Goal: Transaction & Acquisition: Obtain resource

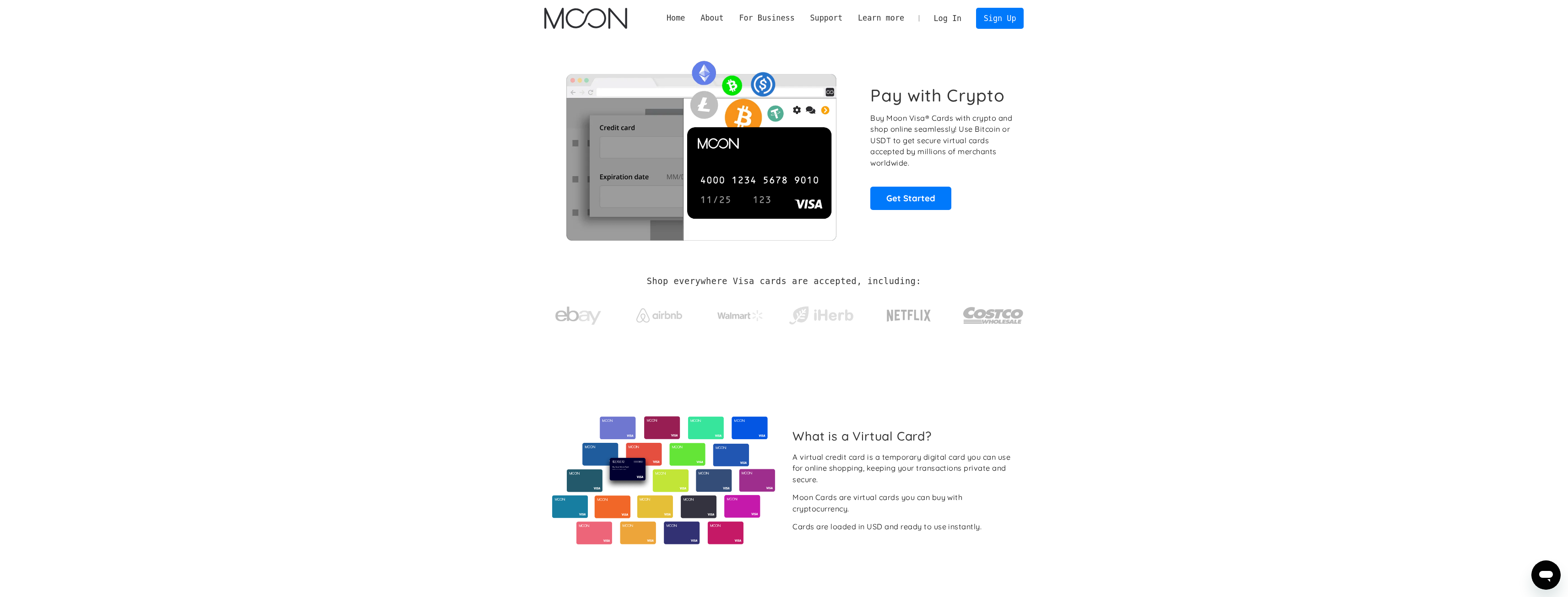
drag, startPoint x: 810, startPoint y: 216, endPoint x: 803, endPoint y: 154, distance: 62.4
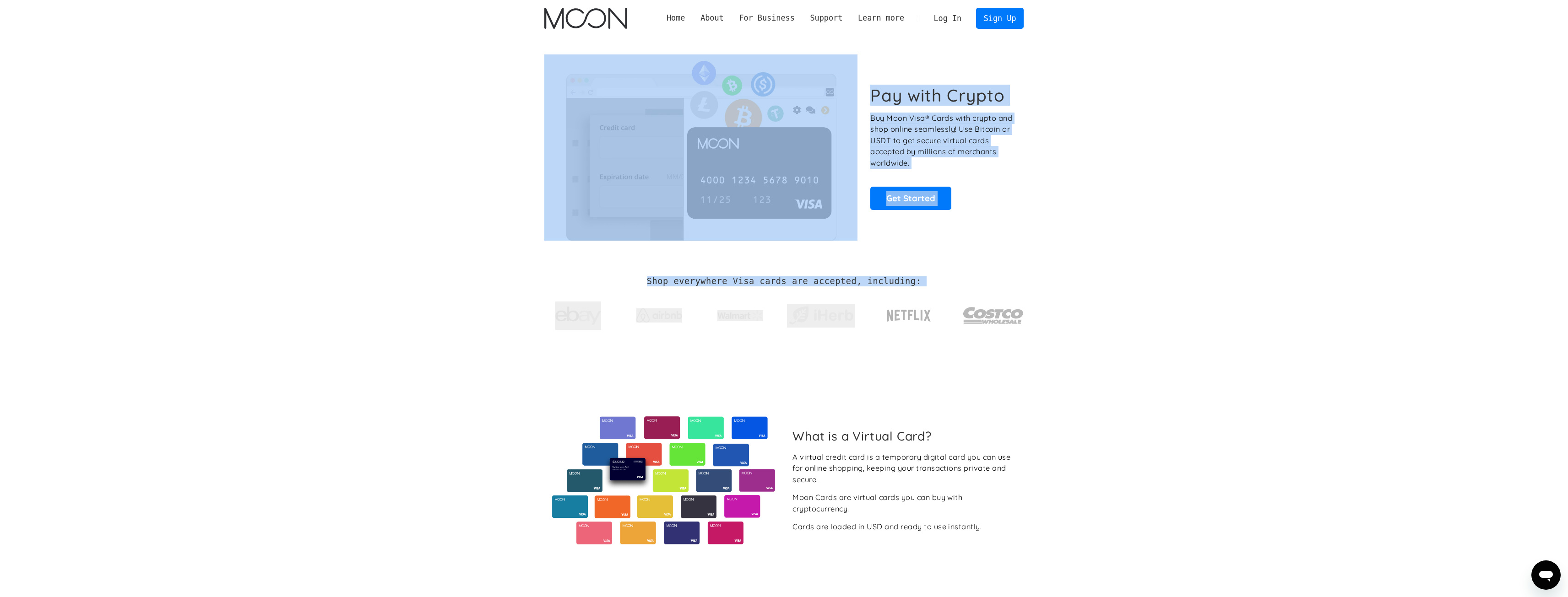
click at [949, 22] on link "Log In" at bounding box center [947, 18] width 43 height 20
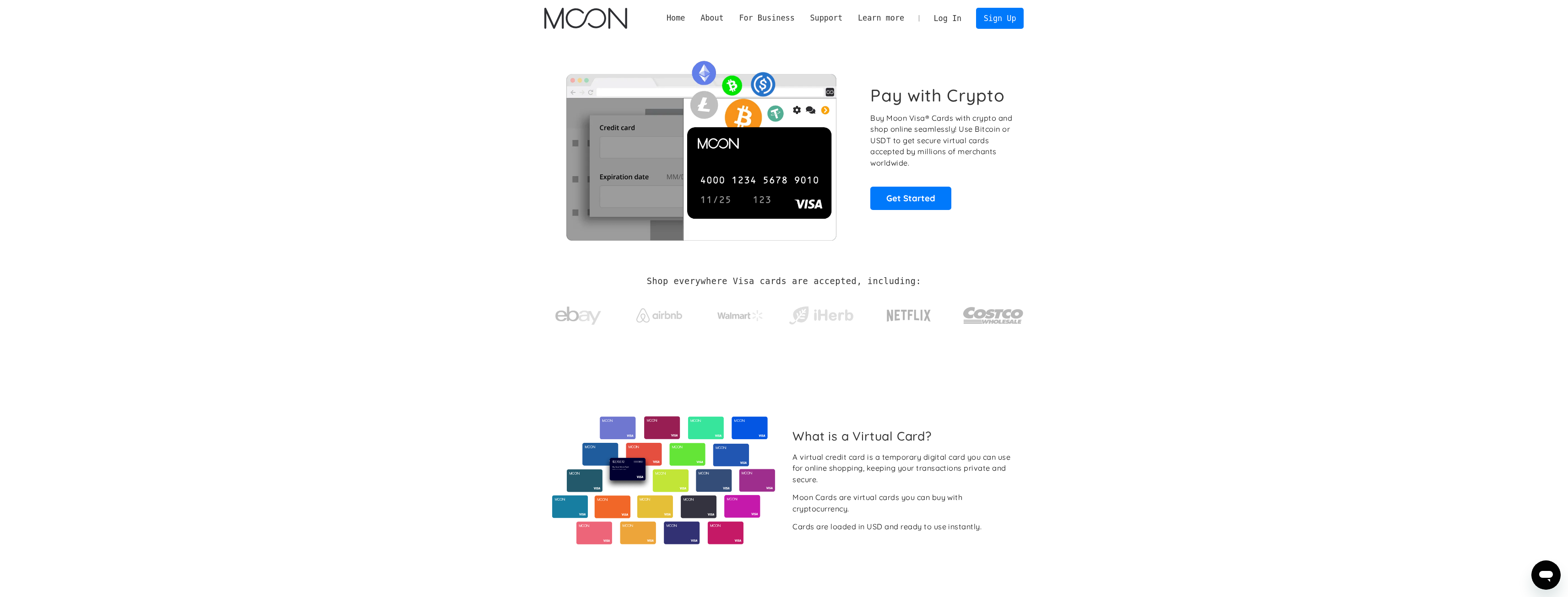
click at [976, 16] on div "Log In Sign Up" at bounding box center [974, 18] width 98 height 21
click at [987, 17] on link "Sign Up" at bounding box center [999, 18] width 47 height 21
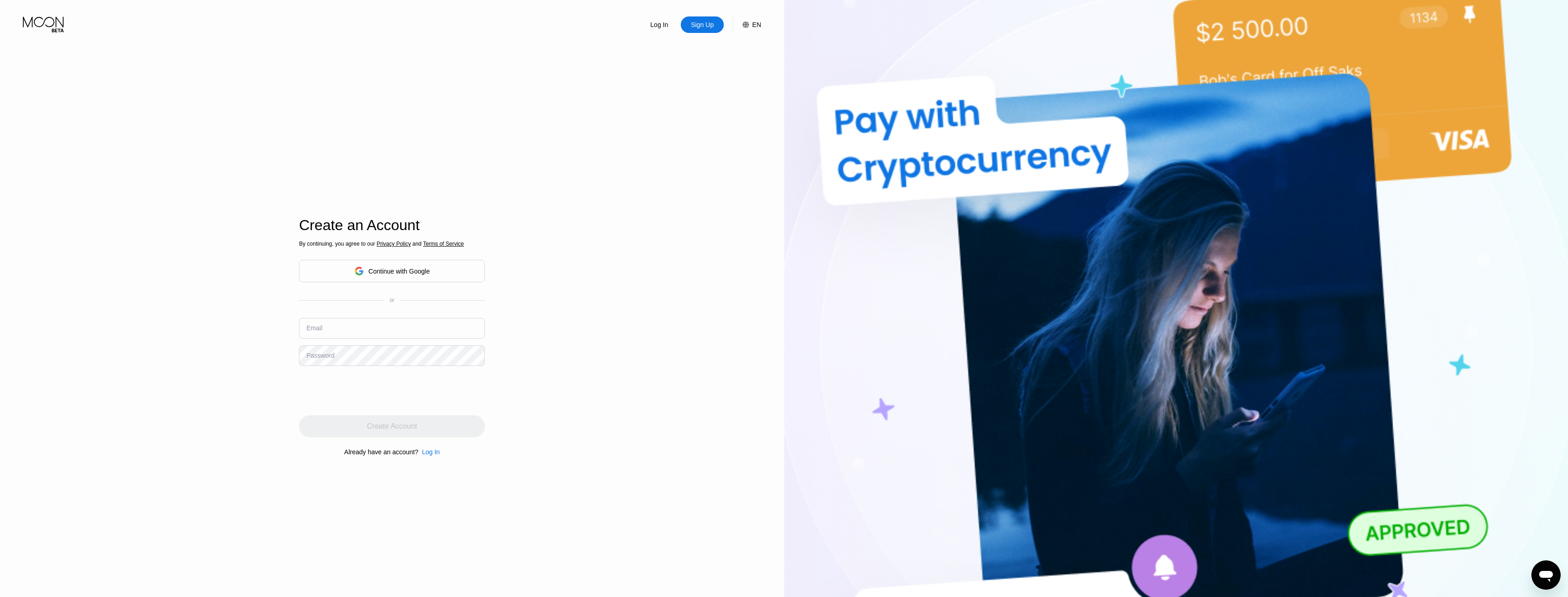
click at [401, 323] on input "text" at bounding box center [392, 328] width 186 height 21
drag, startPoint x: 368, startPoint y: 332, endPoint x: 212, endPoint y: 322, distance: 156.3
click at [213, 323] on div "Log In Sign Up EN Language English Save Create an Account By continuing, you ag…" at bounding box center [392, 328] width 784 height 657
drag, startPoint x: 358, startPoint y: 333, endPoint x: 370, endPoint y: 333, distance: 12.0
click at [360, 333] on input "emeraldlee123456@gmail.com" at bounding box center [392, 328] width 186 height 21
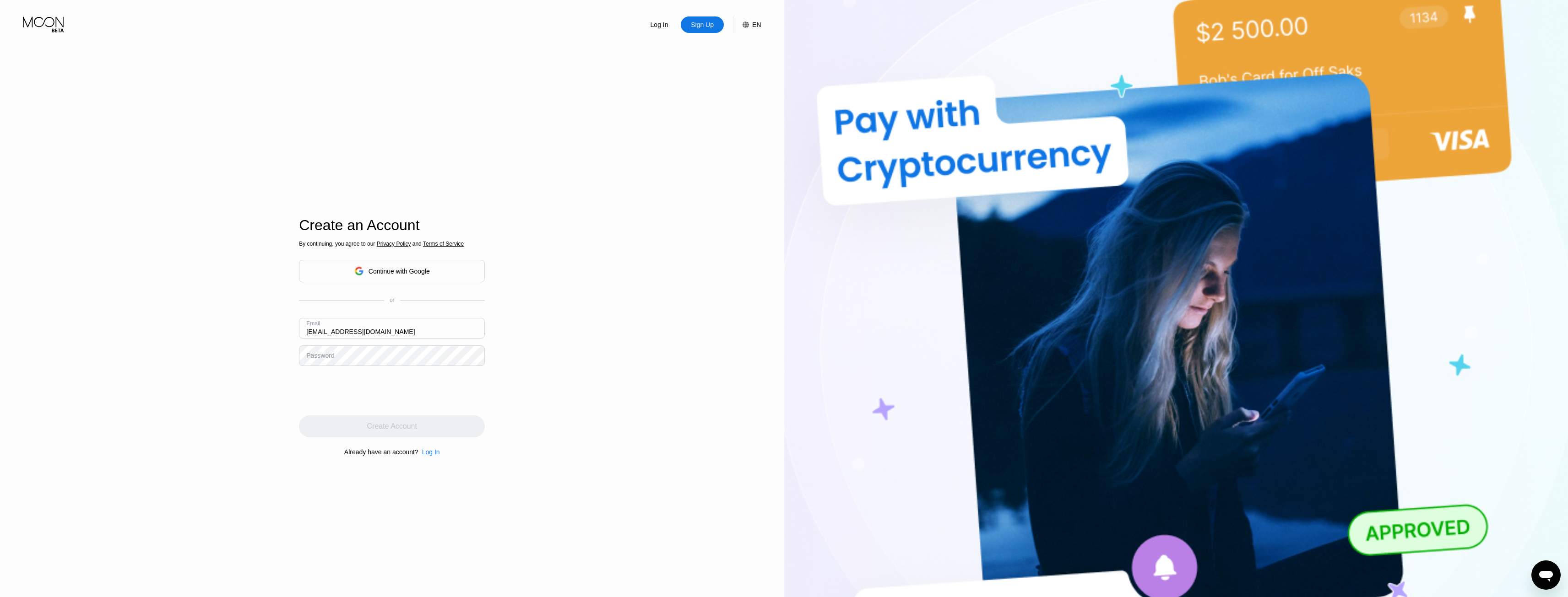
click at [359, 334] on input "emeraldlee123456@gmail.com" at bounding box center [392, 328] width 186 height 21
type input "[EMAIL_ADDRESS][DOMAIN_NAME]"
click at [326, 432] on div "Create Account" at bounding box center [392, 426] width 186 height 22
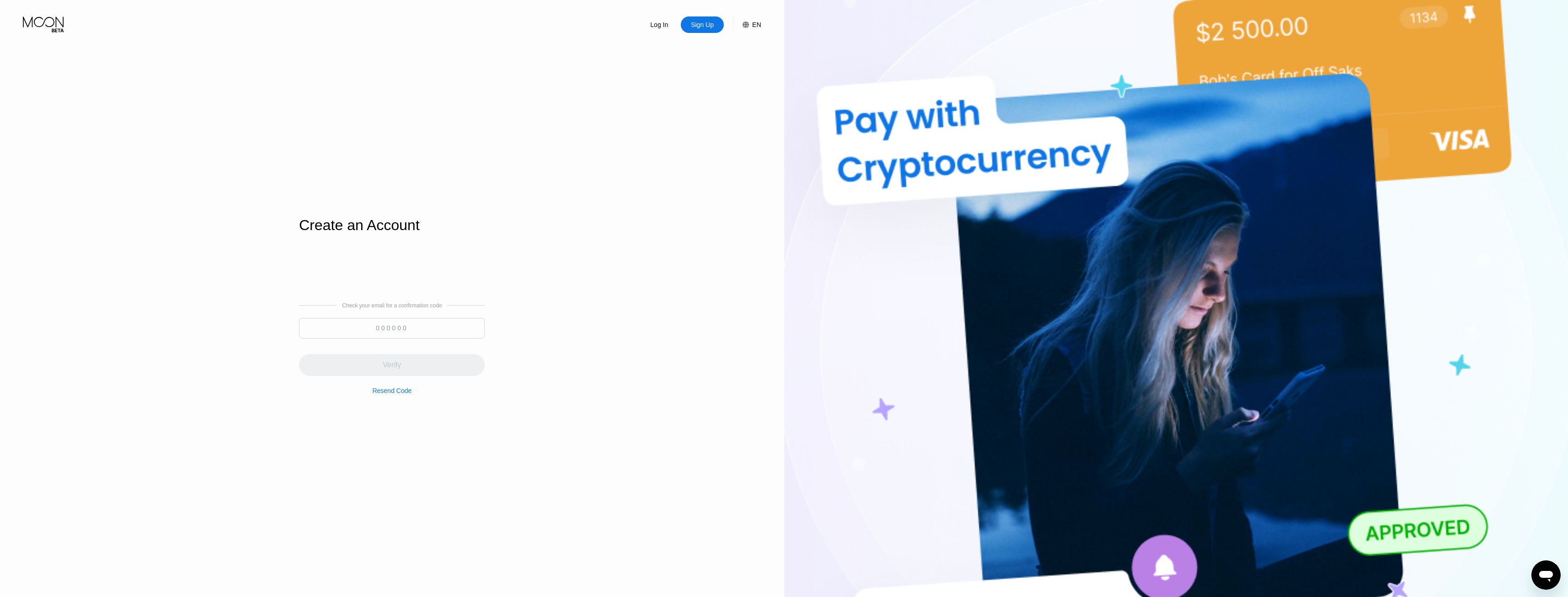
click at [330, 328] on input at bounding box center [392, 328] width 186 height 21
type input "018220"
click at [316, 356] on div "Verify" at bounding box center [392, 365] width 186 height 22
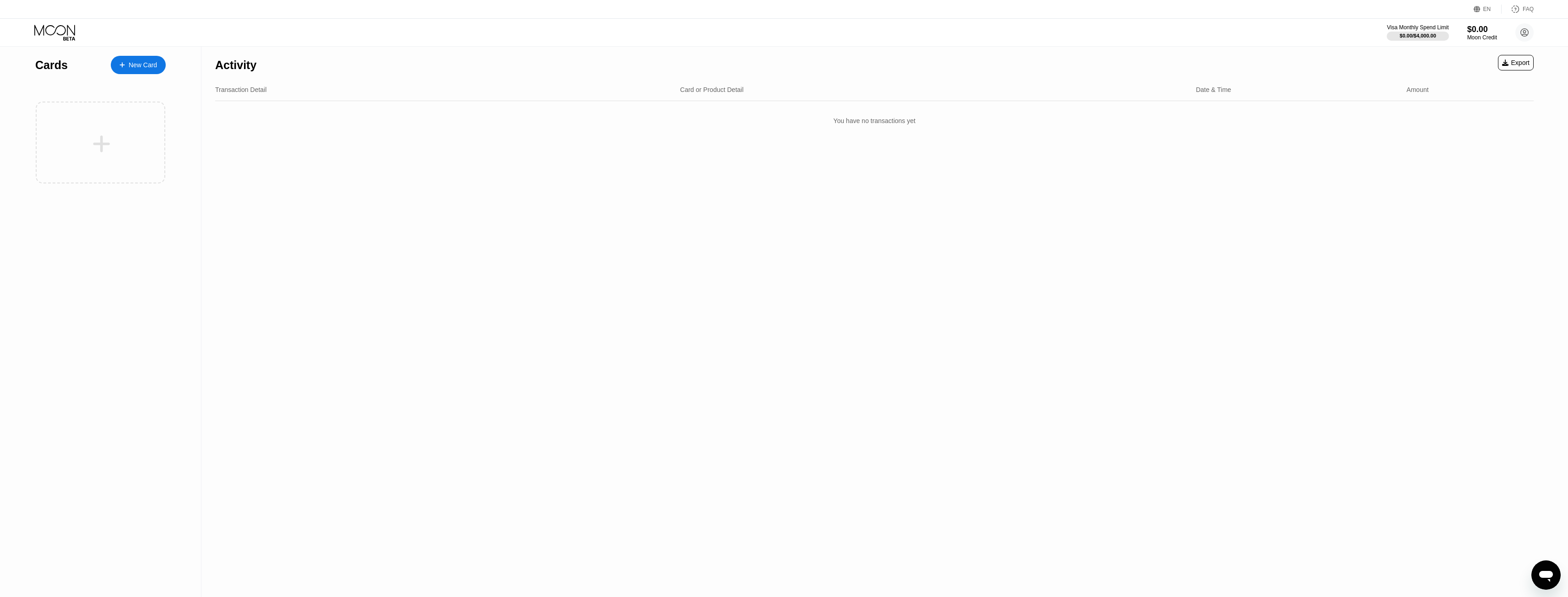
click at [148, 56] on div "New Card" at bounding box center [138, 64] width 55 height 18
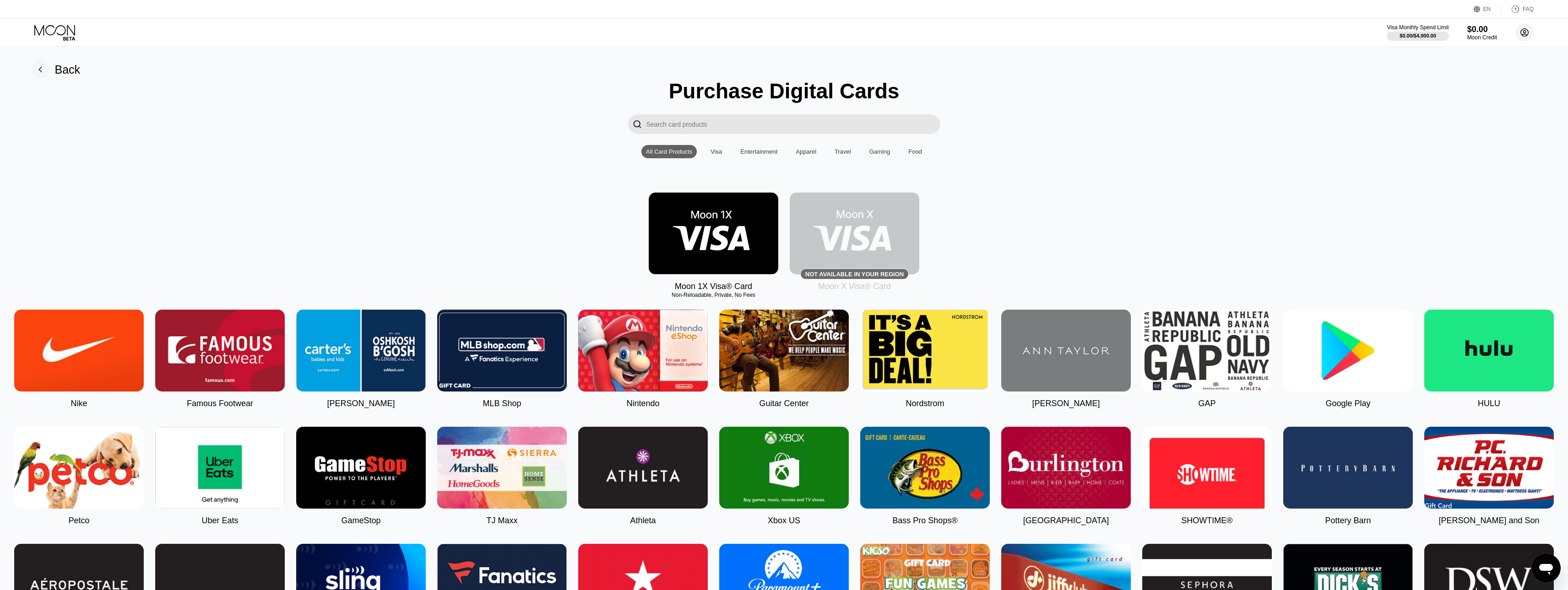
click at [1522, 33] on circle at bounding box center [1524, 32] width 18 height 18
click at [1474, 201] on div "Log out" at bounding box center [1466, 204] width 21 height 7
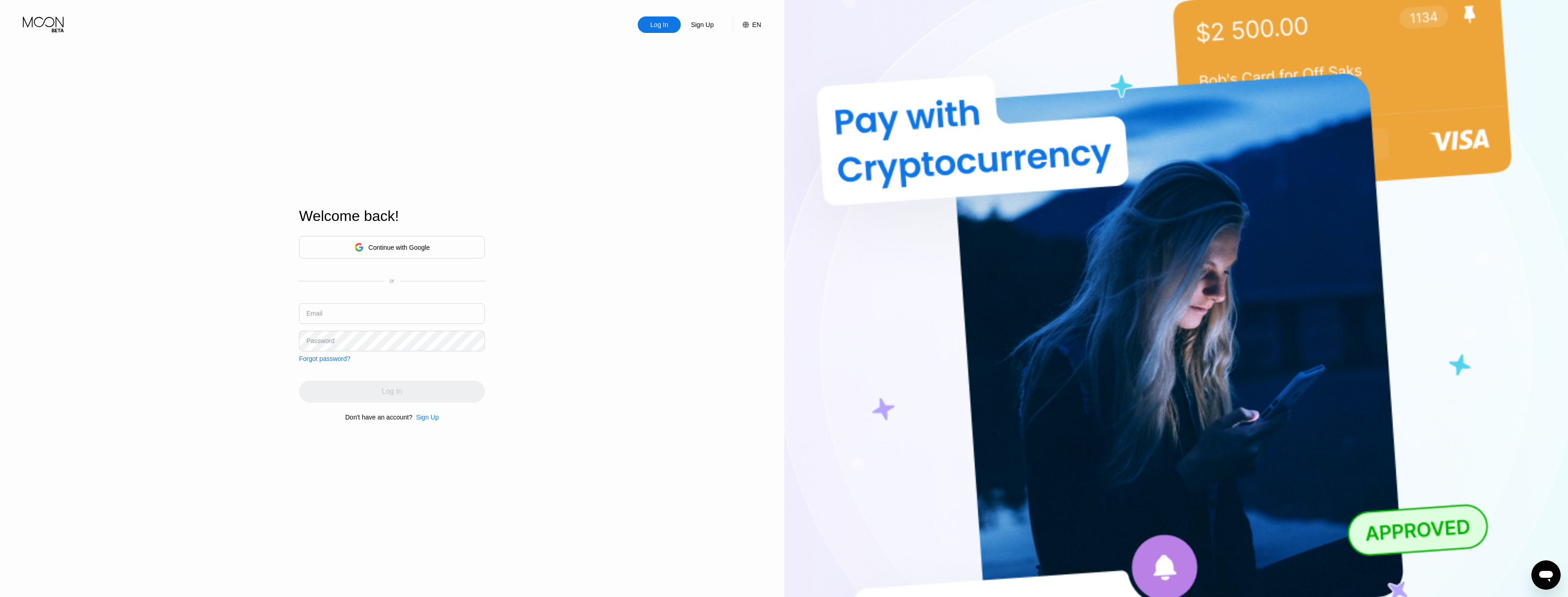
click at [422, 313] on input "text" at bounding box center [392, 313] width 186 height 21
type input "[EMAIL_ADDRESS][DOMAIN_NAME]"
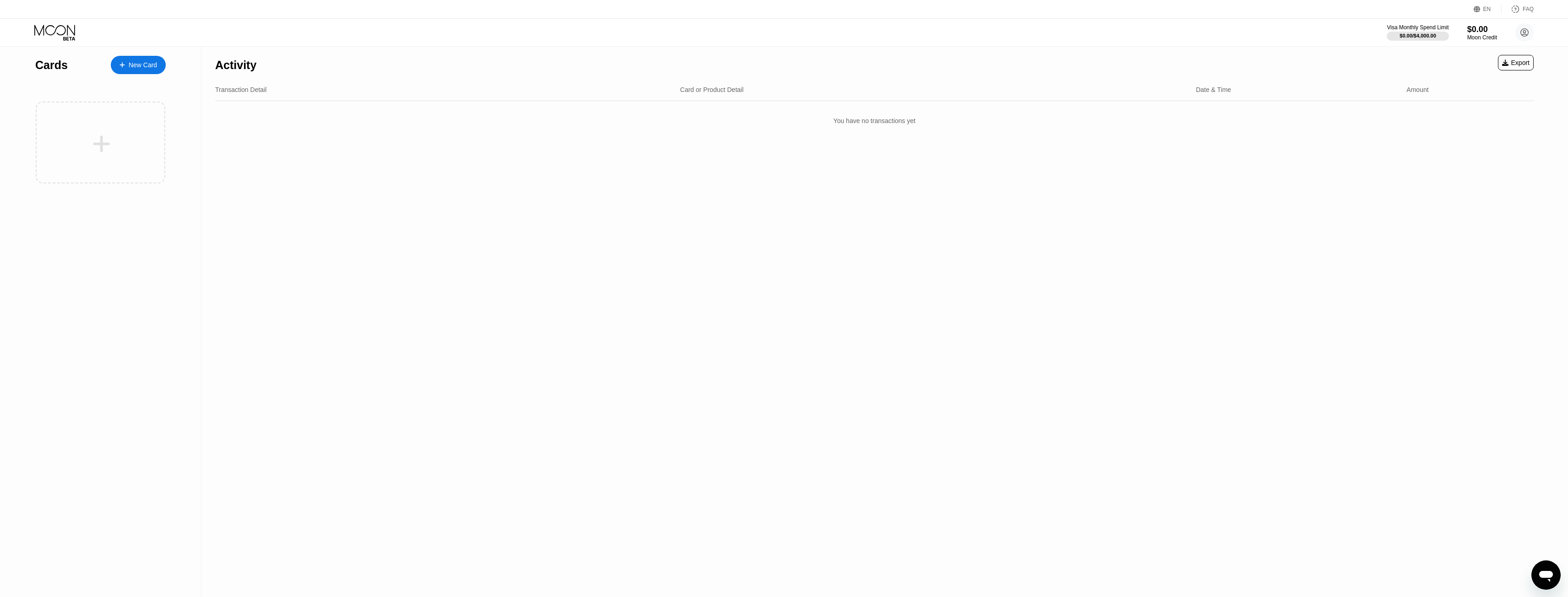
click at [142, 72] on div "New Card" at bounding box center [138, 64] width 55 height 18
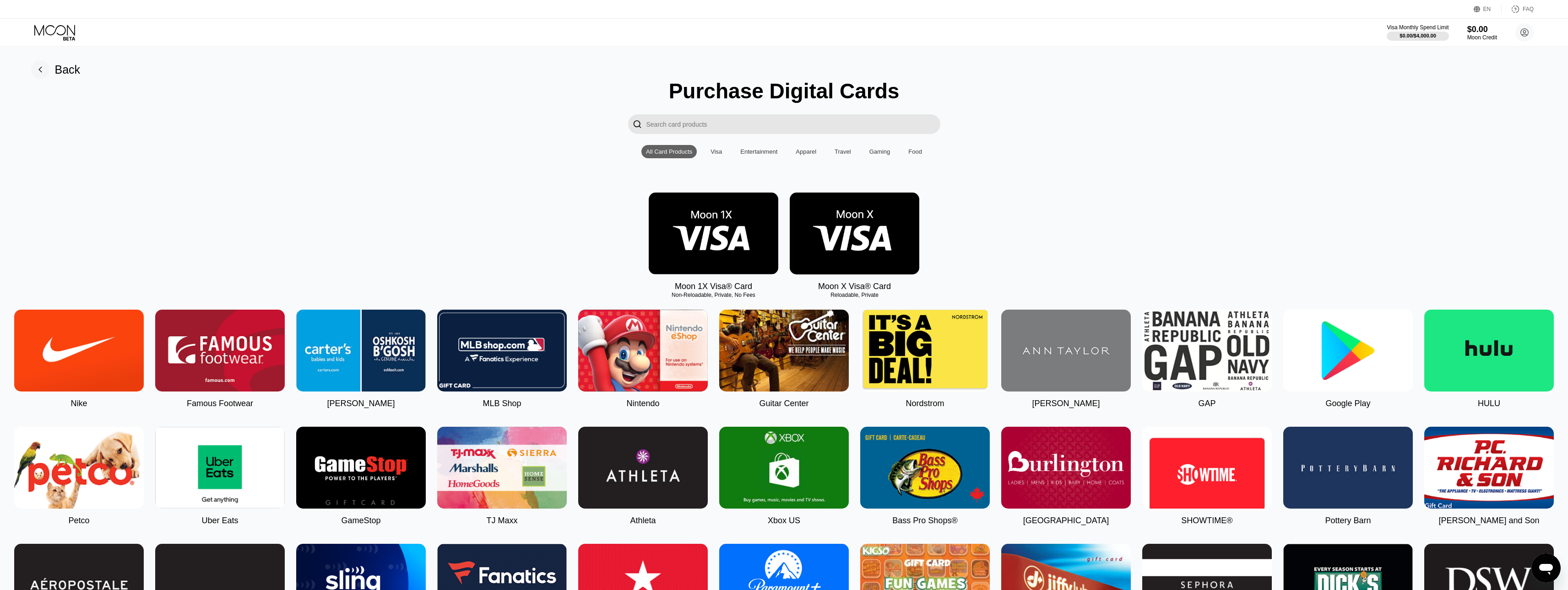
click at [861, 224] on img at bounding box center [854, 234] width 130 height 82
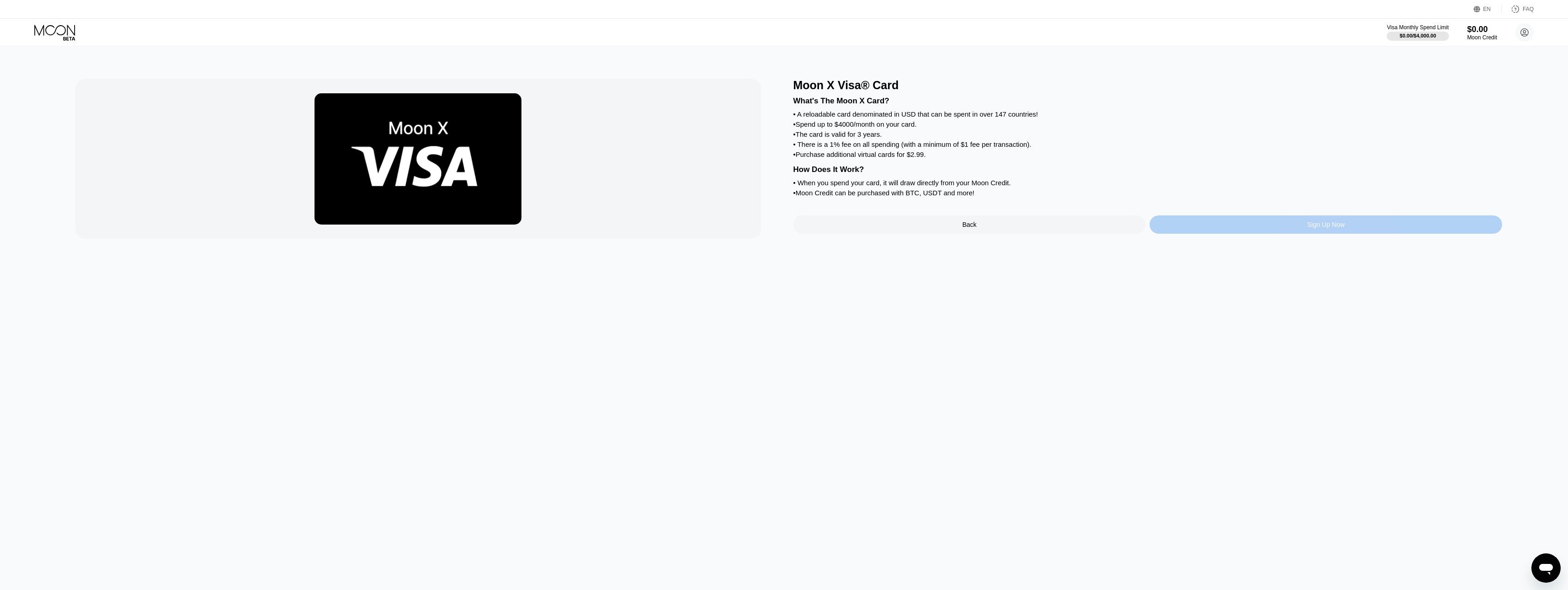
click at [1247, 234] on div "Sign Up Now" at bounding box center [1326, 225] width 353 height 18
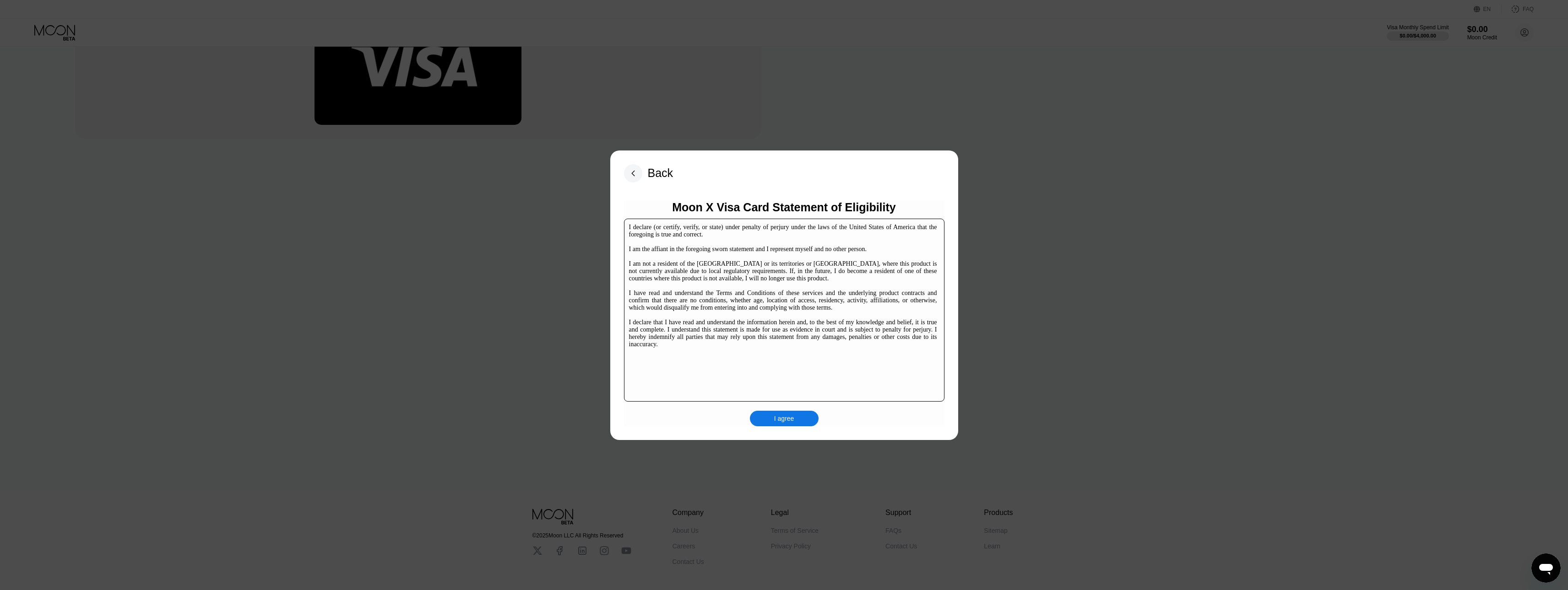
scroll to position [141, 0]
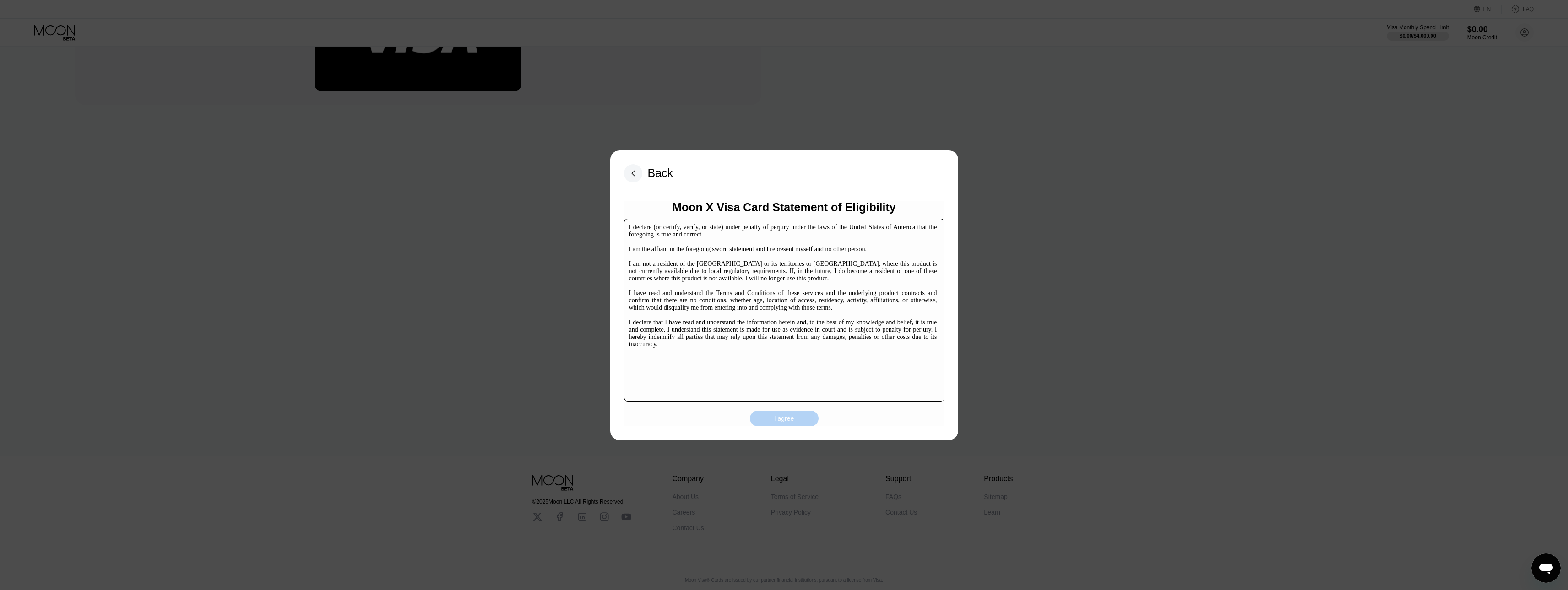
click at [796, 414] on div "I agree" at bounding box center [784, 418] width 69 height 15
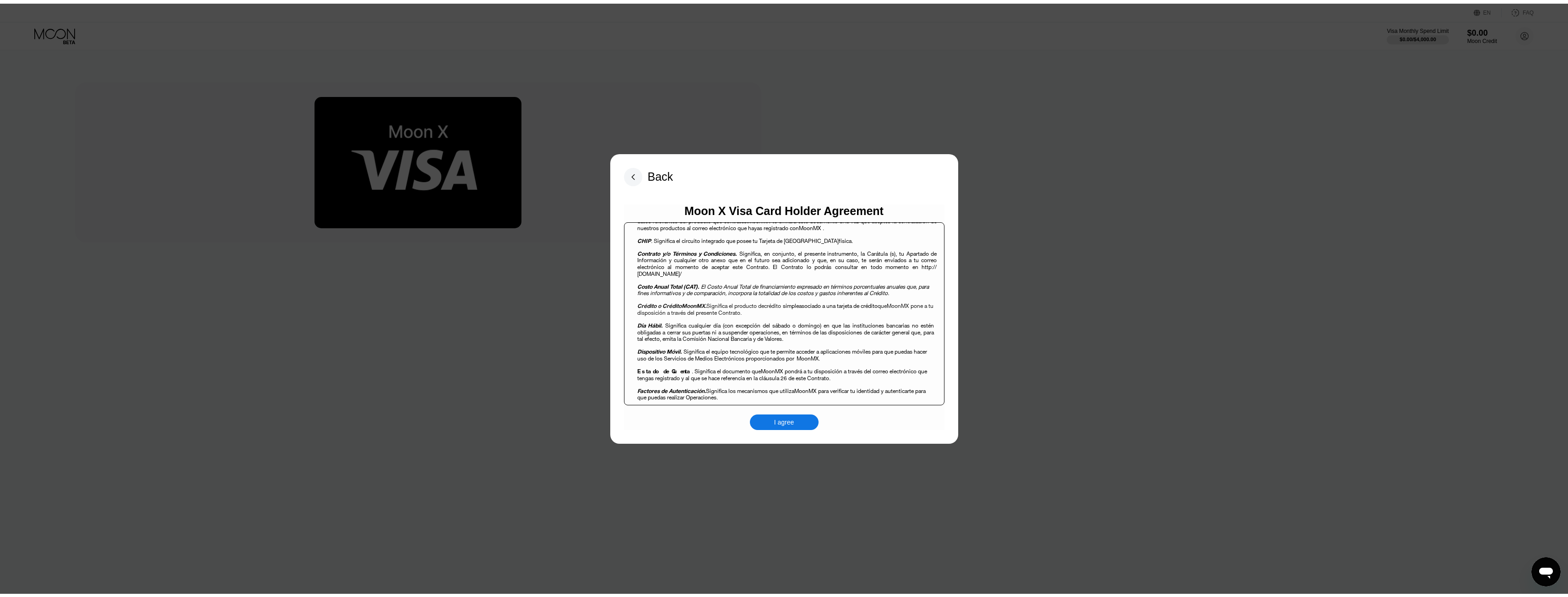
scroll to position [457, 0]
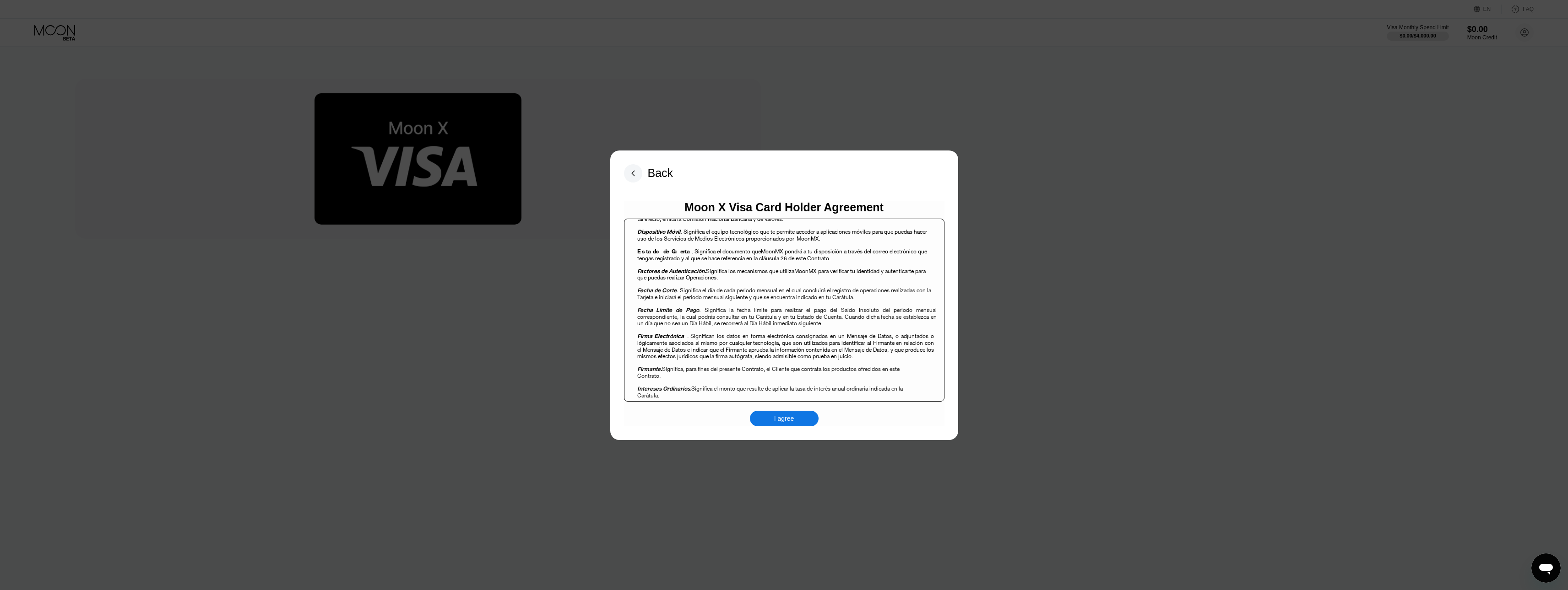
click at [775, 426] on div "I agree" at bounding box center [784, 418] width 69 height 15
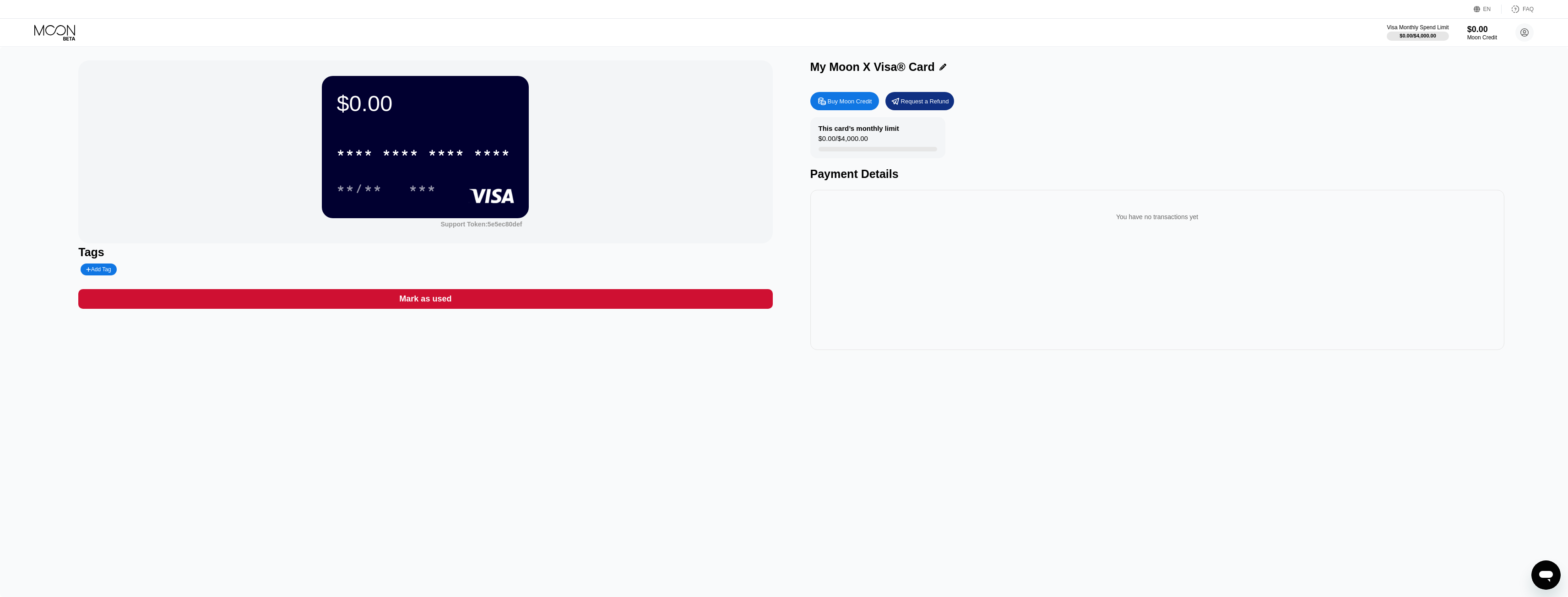
click at [863, 104] on div "Buy Moon Credit" at bounding box center [850, 101] width 45 height 8
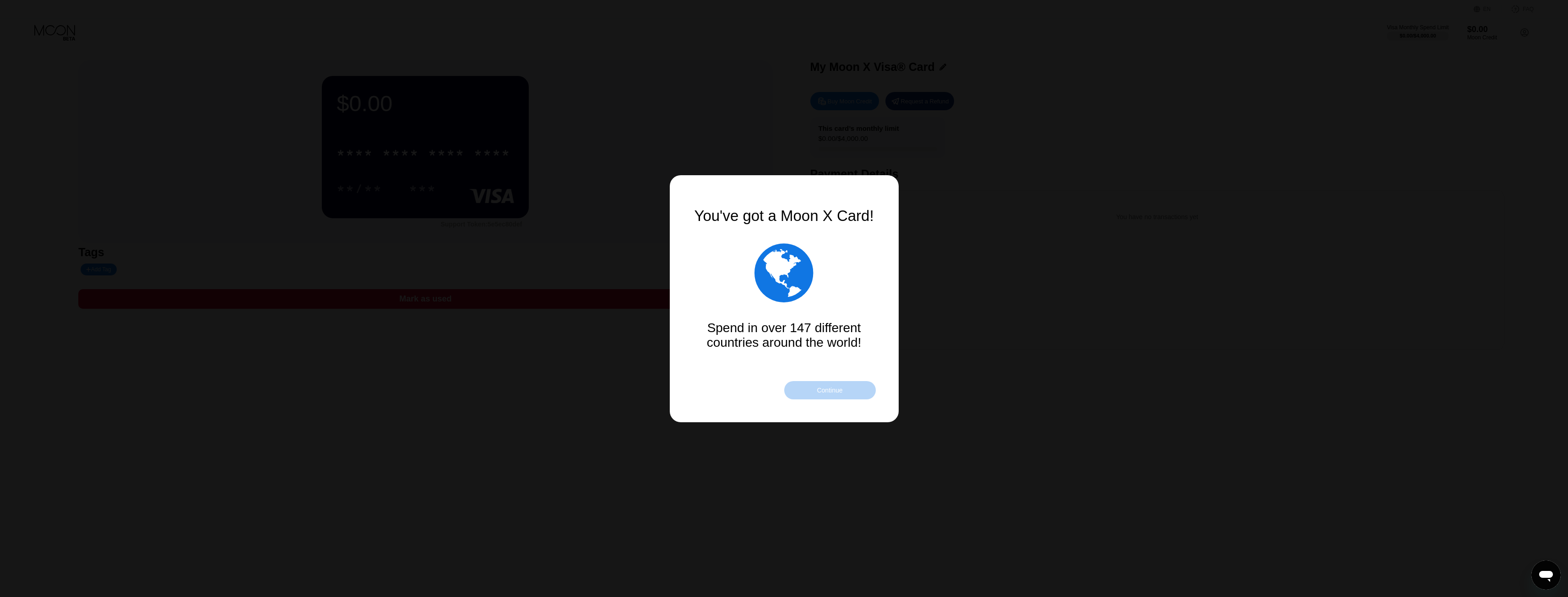
click at [836, 397] on div "Continue" at bounding box center [830, 390] width 91 height 18
click at [837, 399] on div "Continue" at bounding box center [830, 390] width 91 height 18
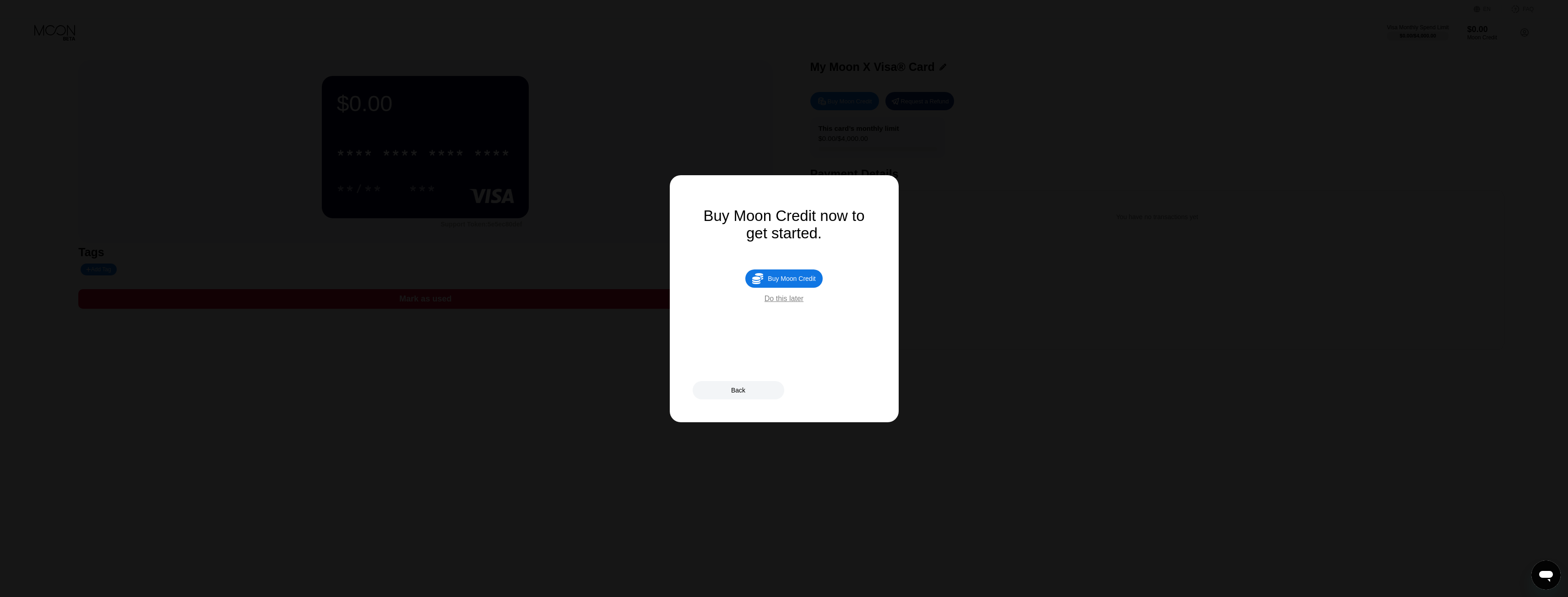
click at [786, 282] on div "Buy Moon Credit" at bounding box center [791, 278] width 47 height 7
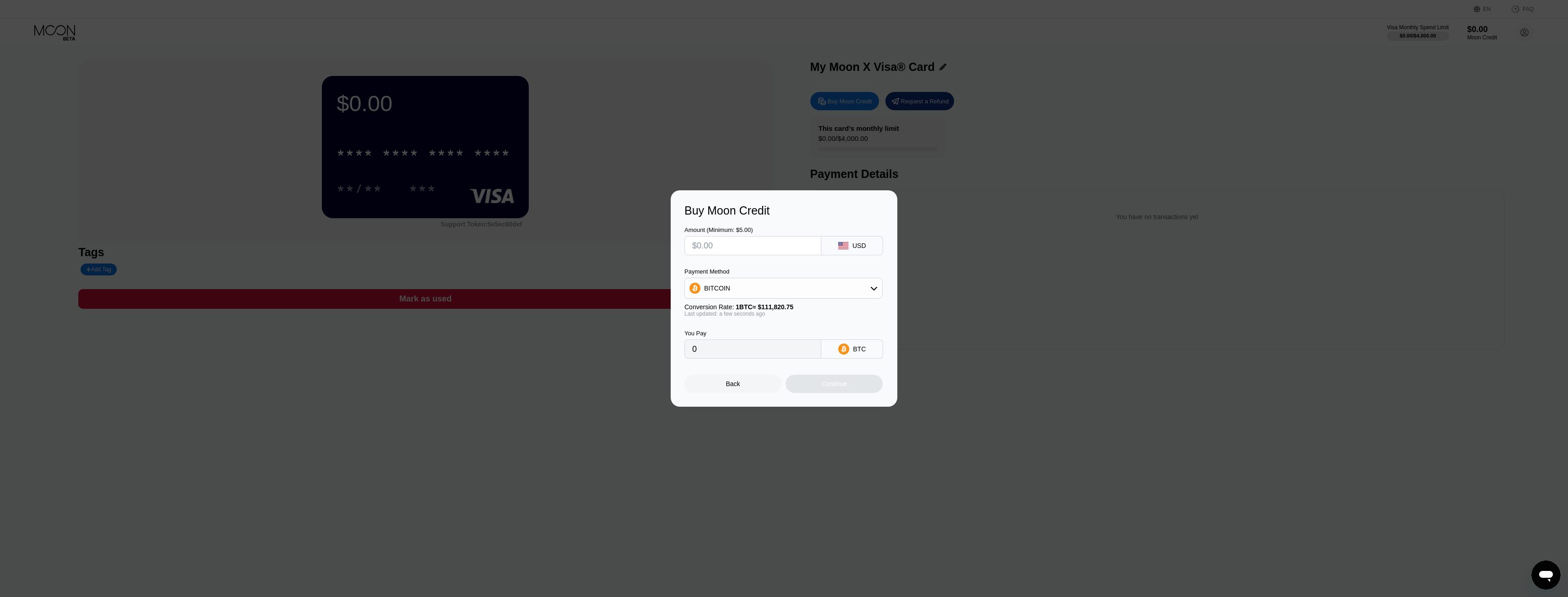
click at [804, 251] on input "text" at bounding box center [752, 245] width 121 height 18
type input "$3"
type input "0.00002683"
type input "$3"
type input "0"
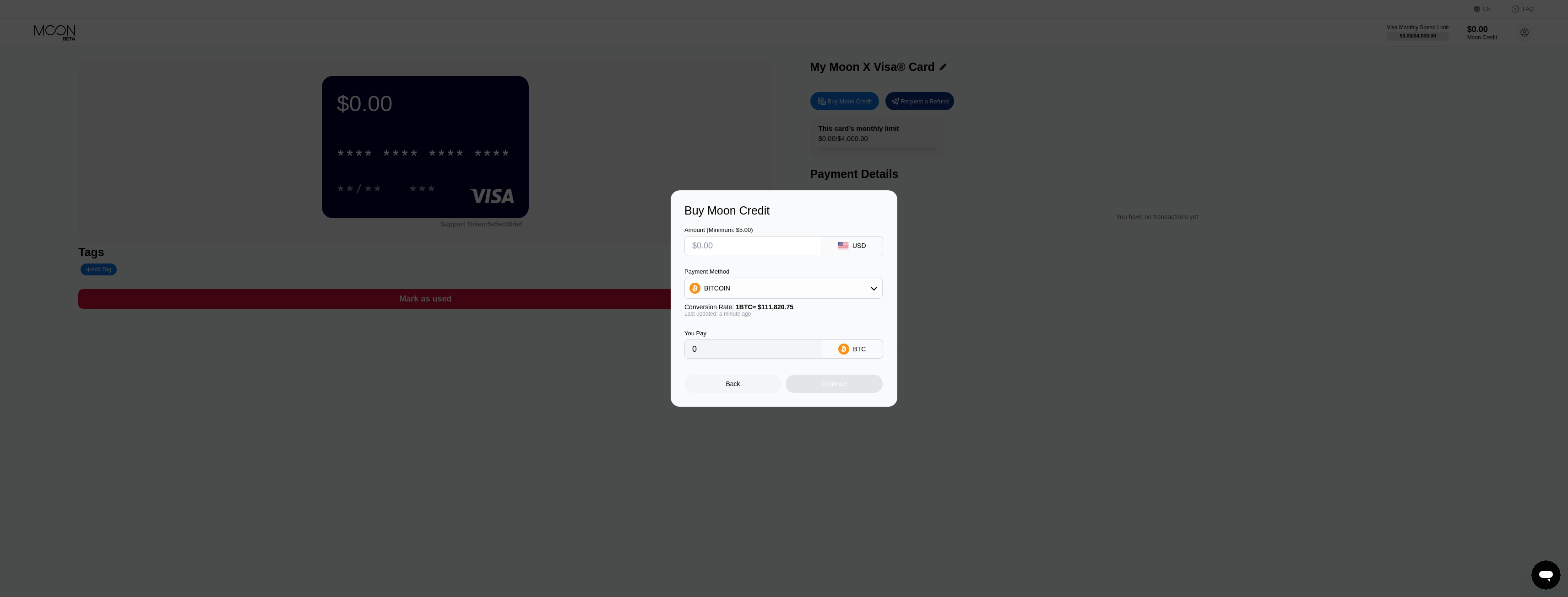
type input "$4"
type input "0.00003578"
type input "$40"
type input "0.00035772"
type input "$400"
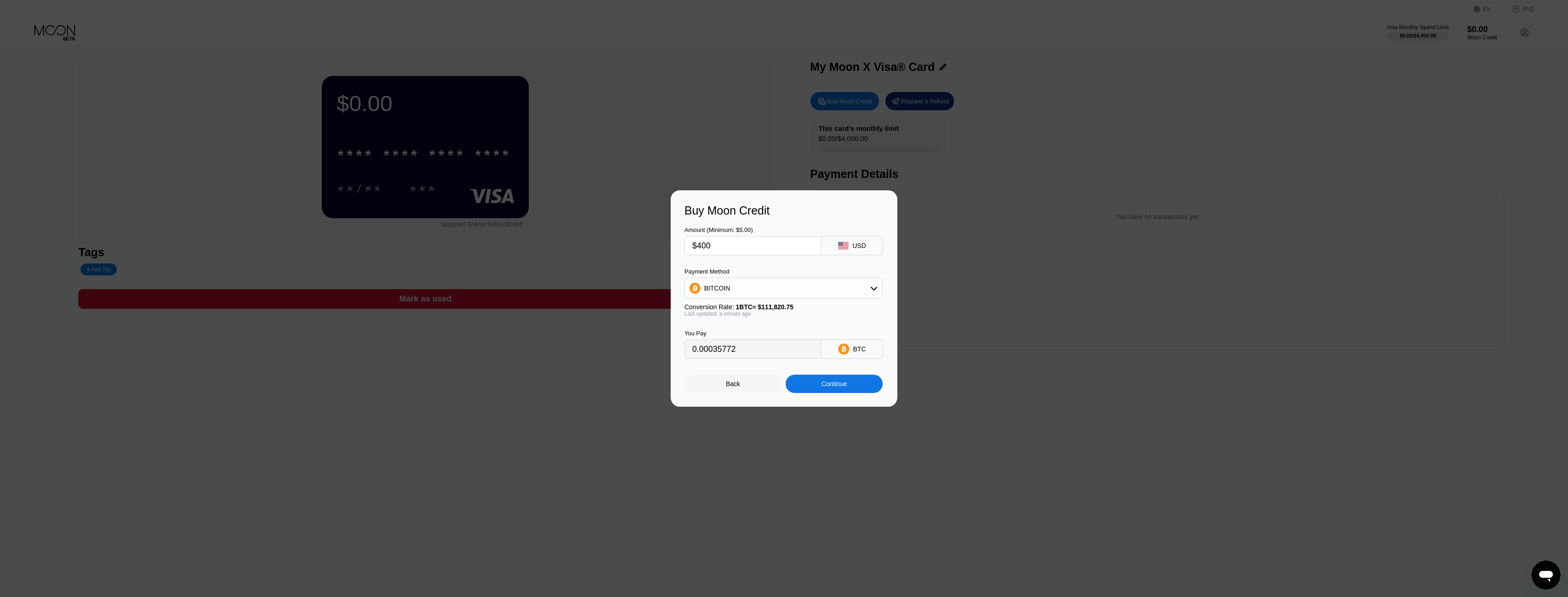
type input "0.00357716"
type input "$400"
click at [841, 388] on div "Continue" at bounding box center [834, 384] width 26 height 7
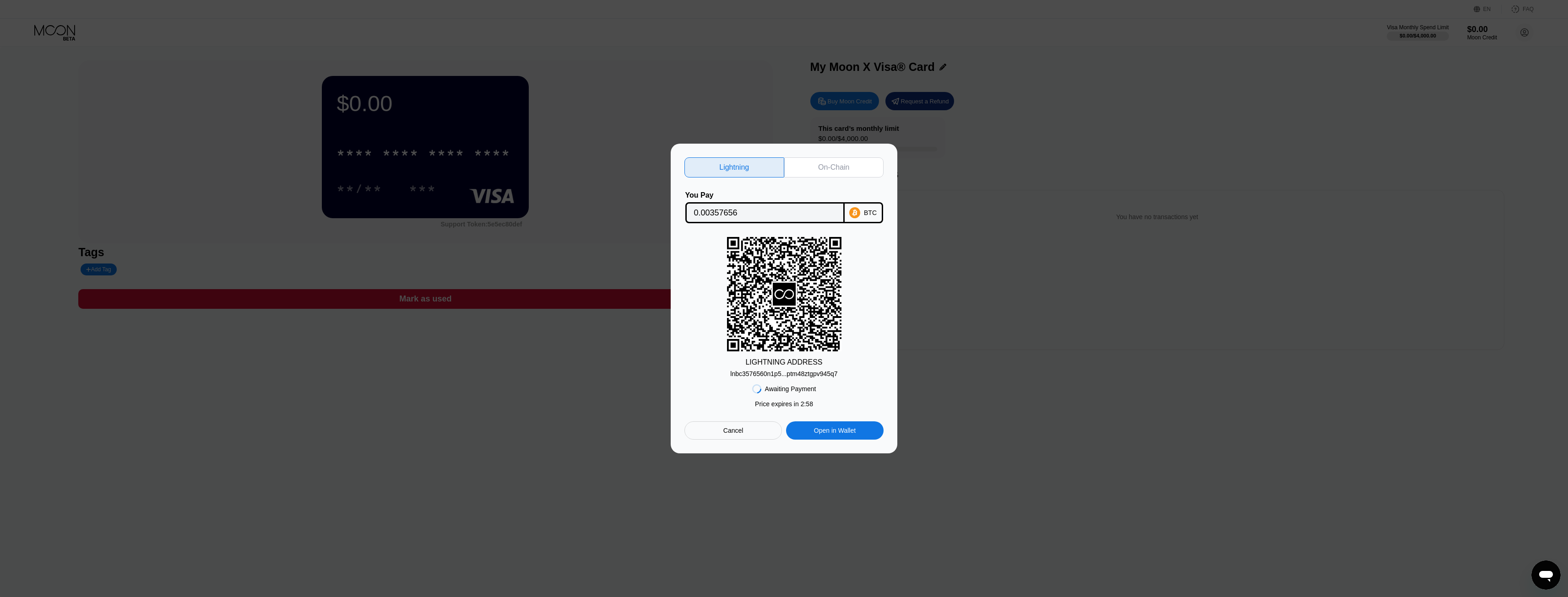
click at [812, 158] on div "On-Chain" at bounding box center [834, 167] width 99 height 20
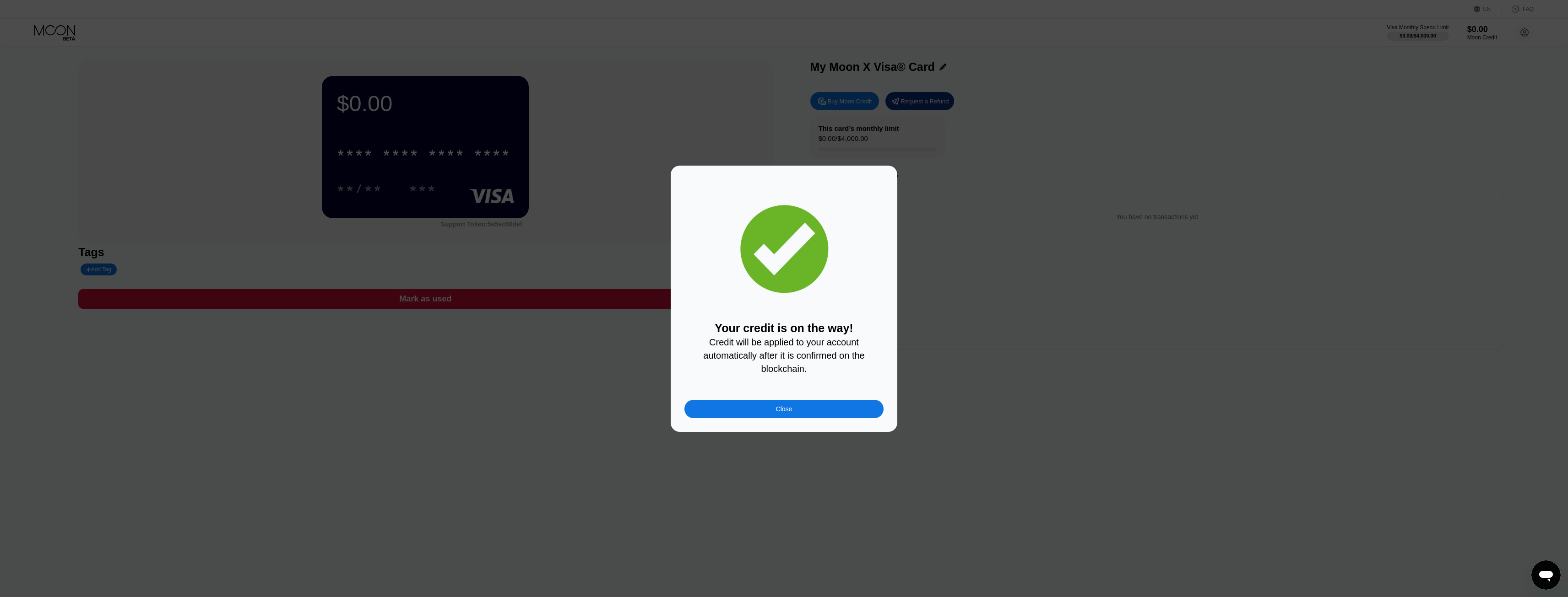
click at [884, 414] on div "Your credit is on the way! Credit will be applied to your account automatically…" at bounding box center [784, 299] width 227 height 267
click at [865, 413] on div "Close" at bounding box center [784, 409] width 199 height 18
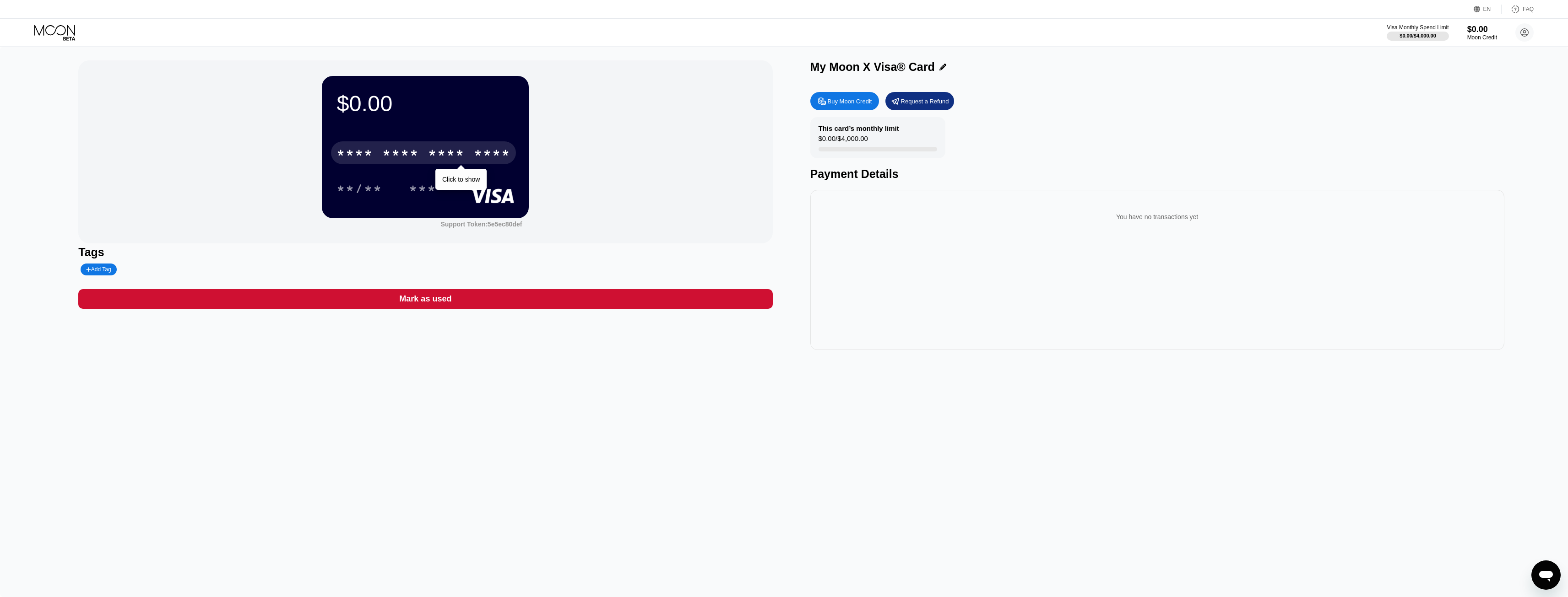
click at [412, 154] on div "* * * *" at bounding box center [400, 154] width 37 height 14
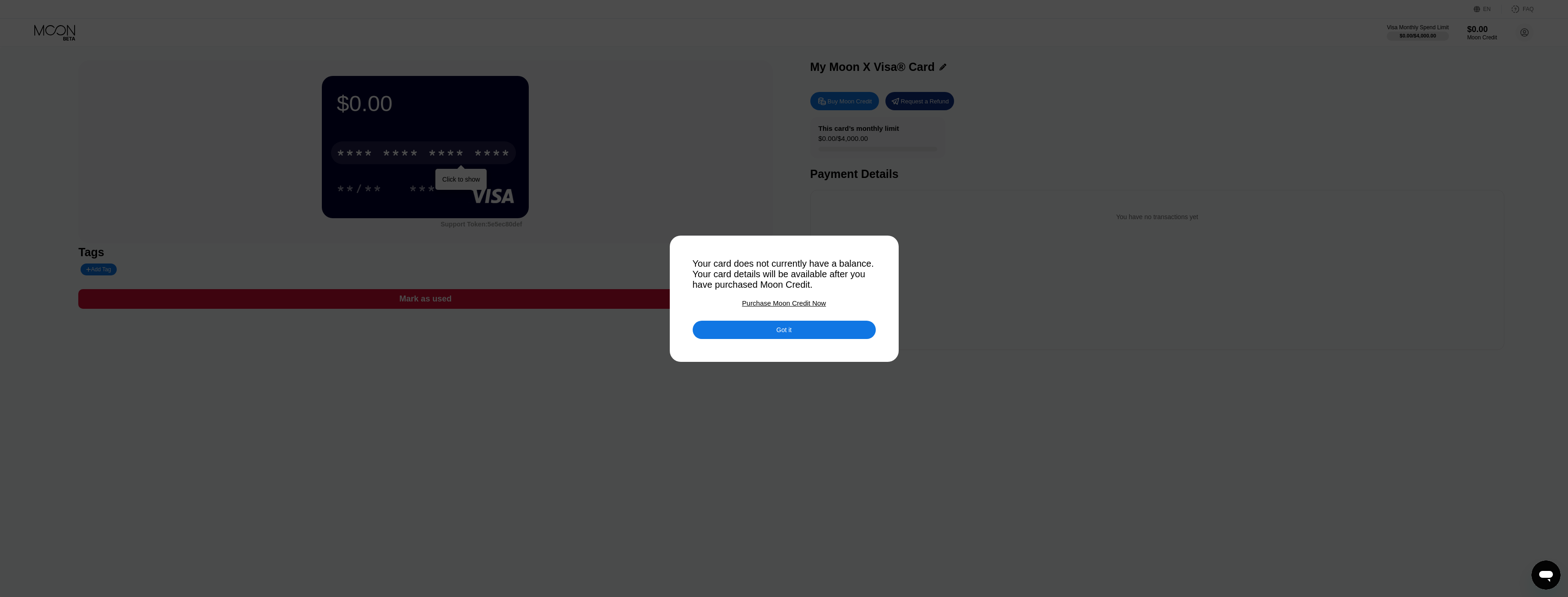
click at [776, 334] on div "Got it" at bounding box center [784, 329] width 15 height 8
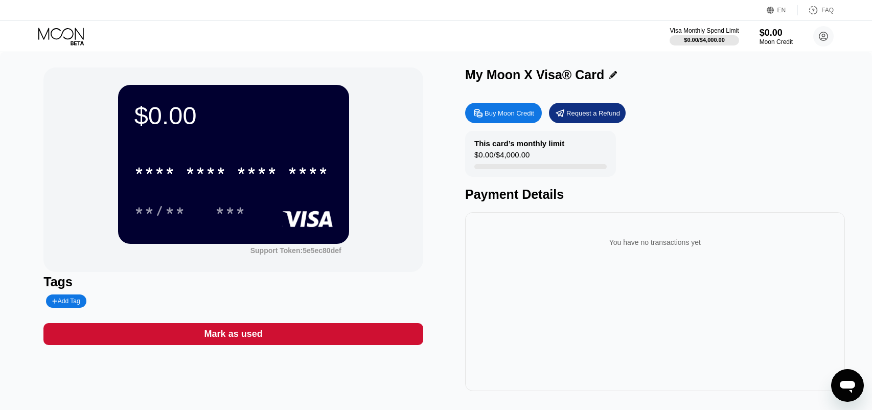
click at [57, 21] on div "Visa Monthly Spend Limit $0.00 / $4,000.00 $0.00 Moon Credit emeraldlee123456+1…" at bounding box center [436, 36] width 872 height 31
click at [55, 28] on icon at bounding box center [62, 37] width 48 height 18
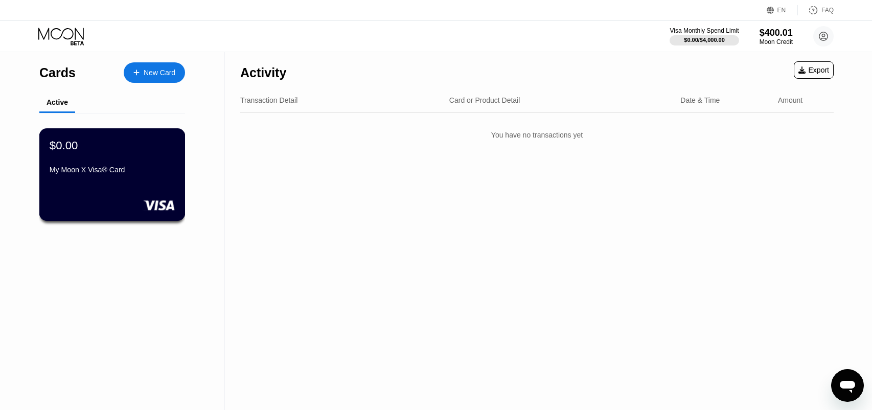
click at [129, 172] on div "My Moon X Visa® Card" at bounding box center [112, 170] width 125 height 8
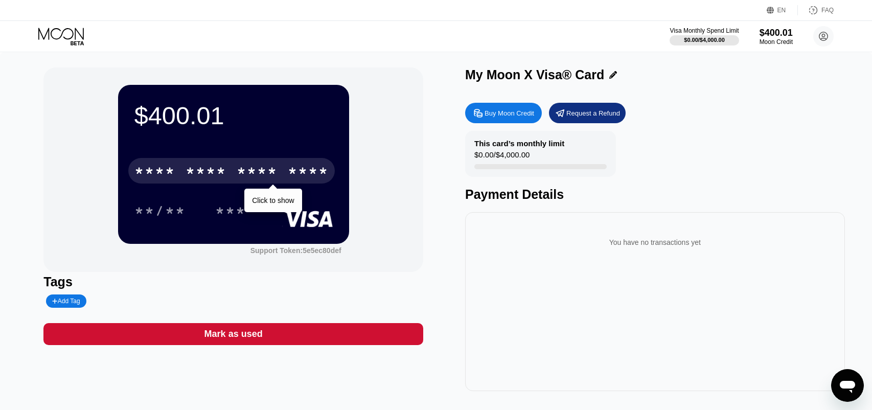
click at [239, 170] on div "* * * *" at bounding box center [257, 172] width 41 height 16
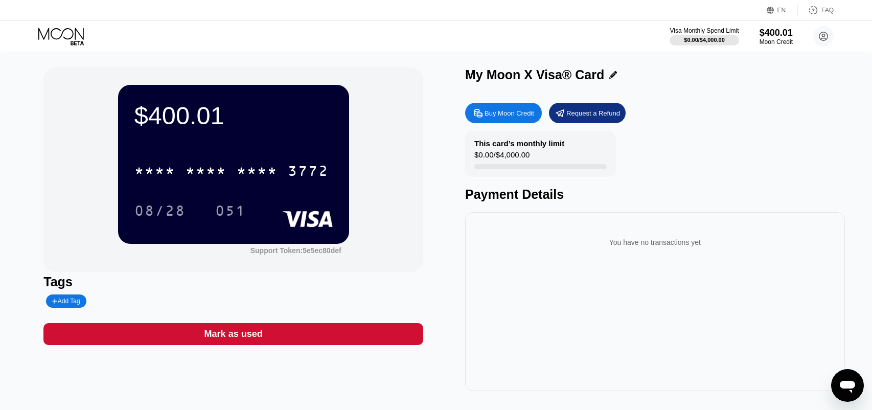
click at [286, 195] on div "* * * * * * * * * * * * 3772 08/28 051" at bounding box center [233, 180] width 198 height 60
click at [285, 178] on div "* * * * * * * * * * * * 3772" at bounding box center [231, 171] width 207 height 26
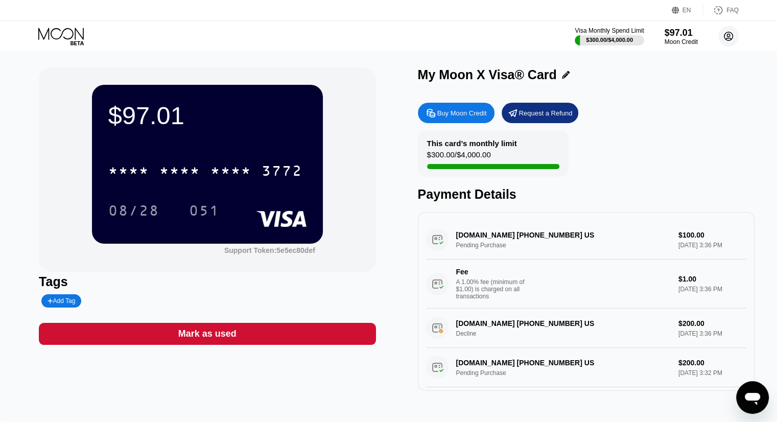
click at [725, 44] on circle at bounding box center [729, 36] width 20 height 20
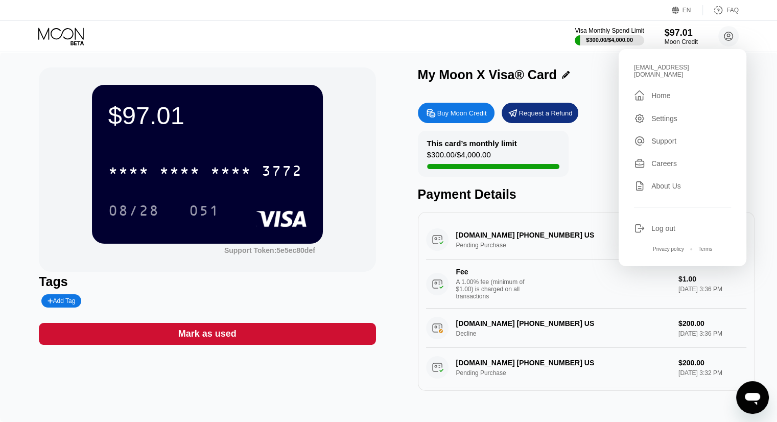
click at [667, 224] on div "Log out" at bounding box center [664, 228] width 24 height 8
